Goal: Transaction & Acquisition: Purchase product/service

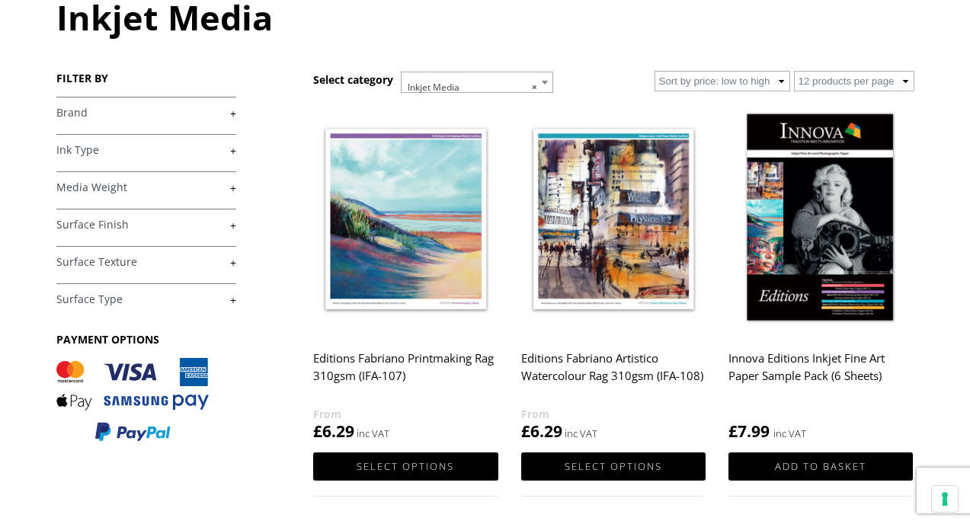
scroll to position [205, 0]
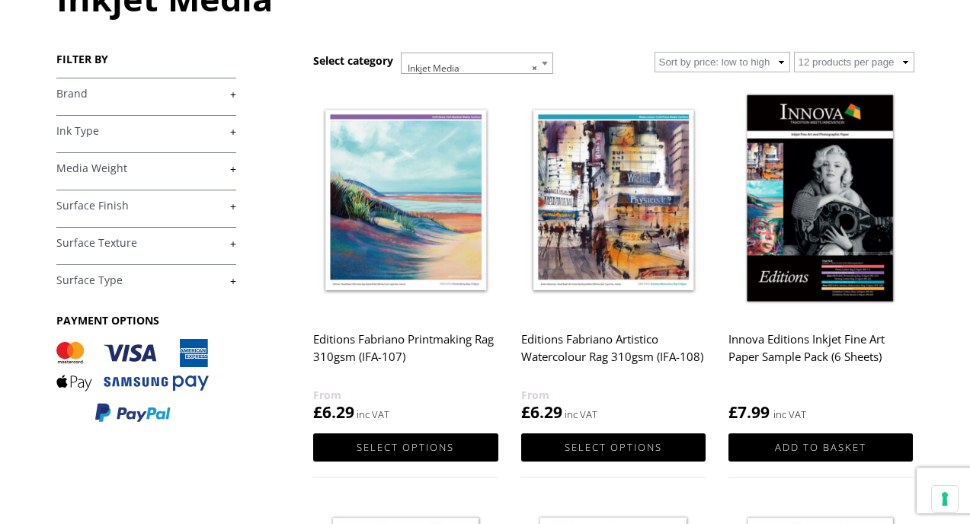
click at [680, 59] on select "12 products per page 36 products per page 72 products per page" at bounding box center [854, 62] width 120 height 21
select select "72"
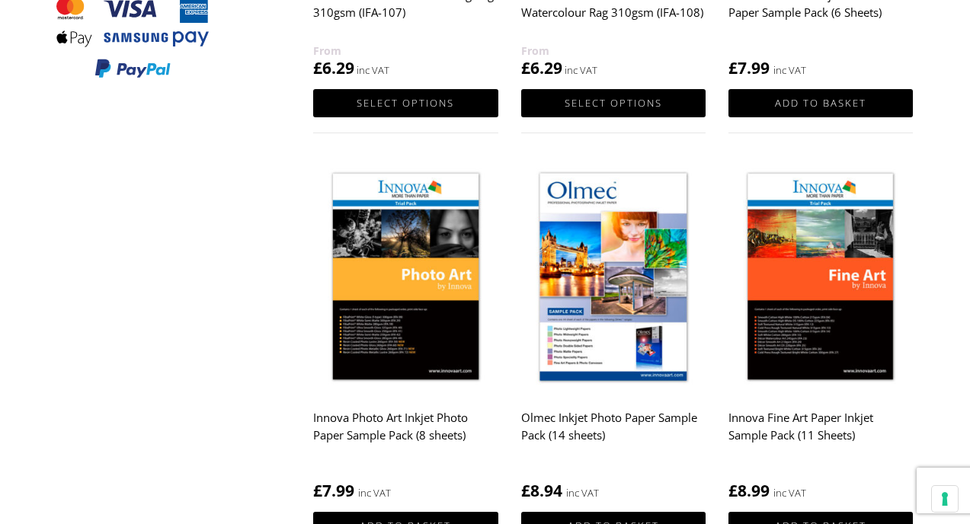
scroll to position [563, 0]
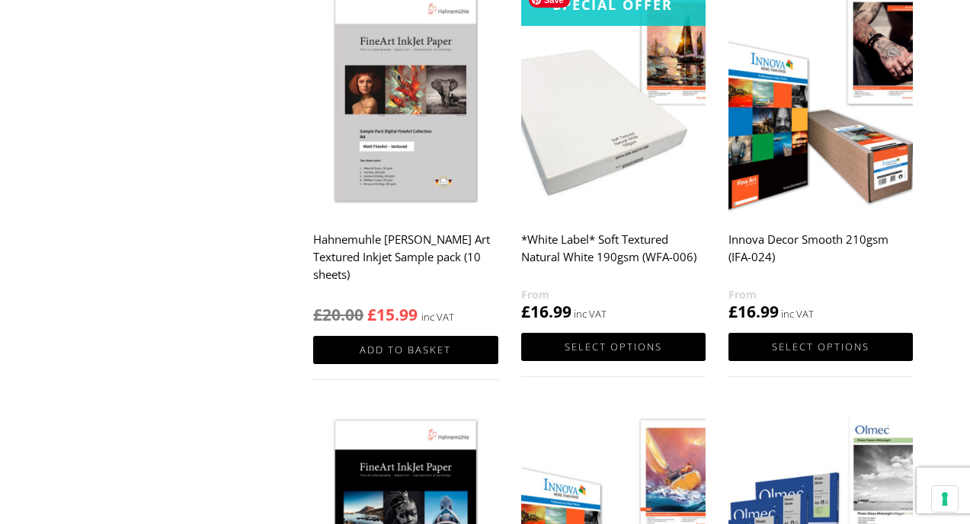
scroll to position [1579, 0]
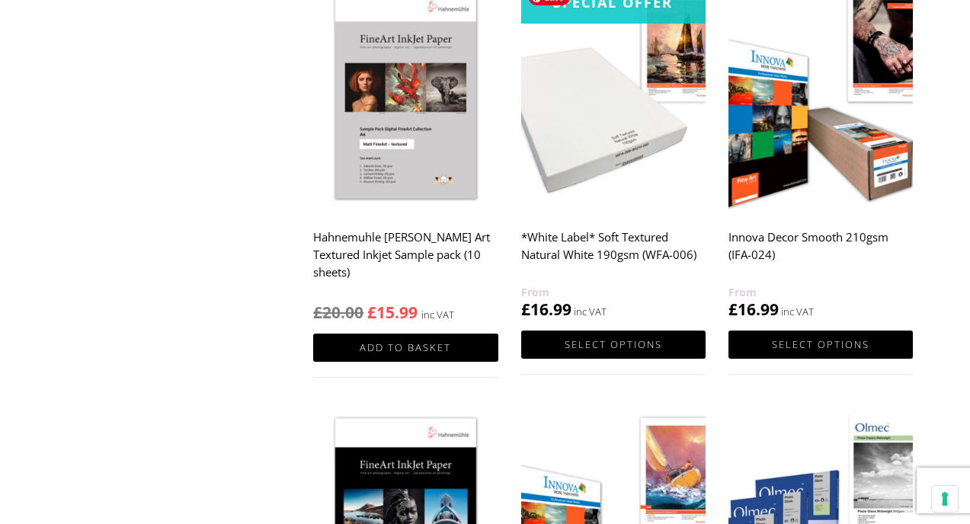
click at [581, 162] on img at bounding box center [613, 97] width 184 height 231
